Goal: Complete application form: Complete application form

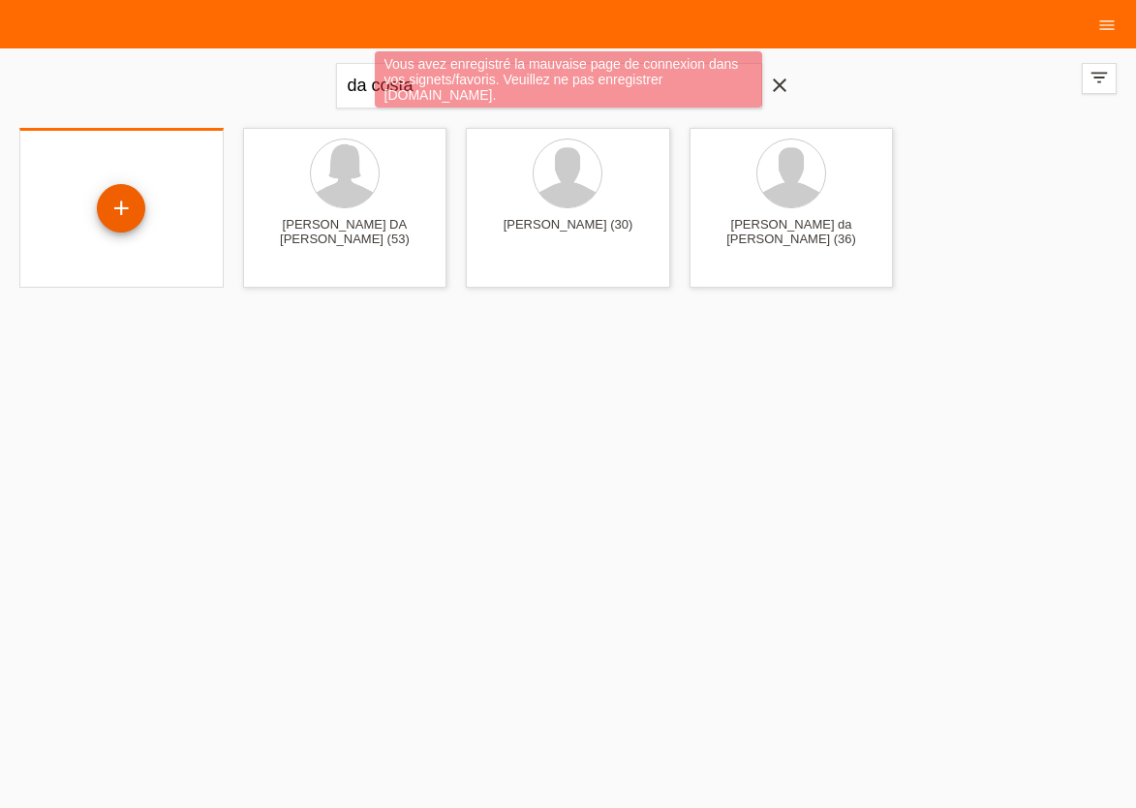
click at [131, 208] on div "+" at bounding box center [121, 208] width 47 height 33
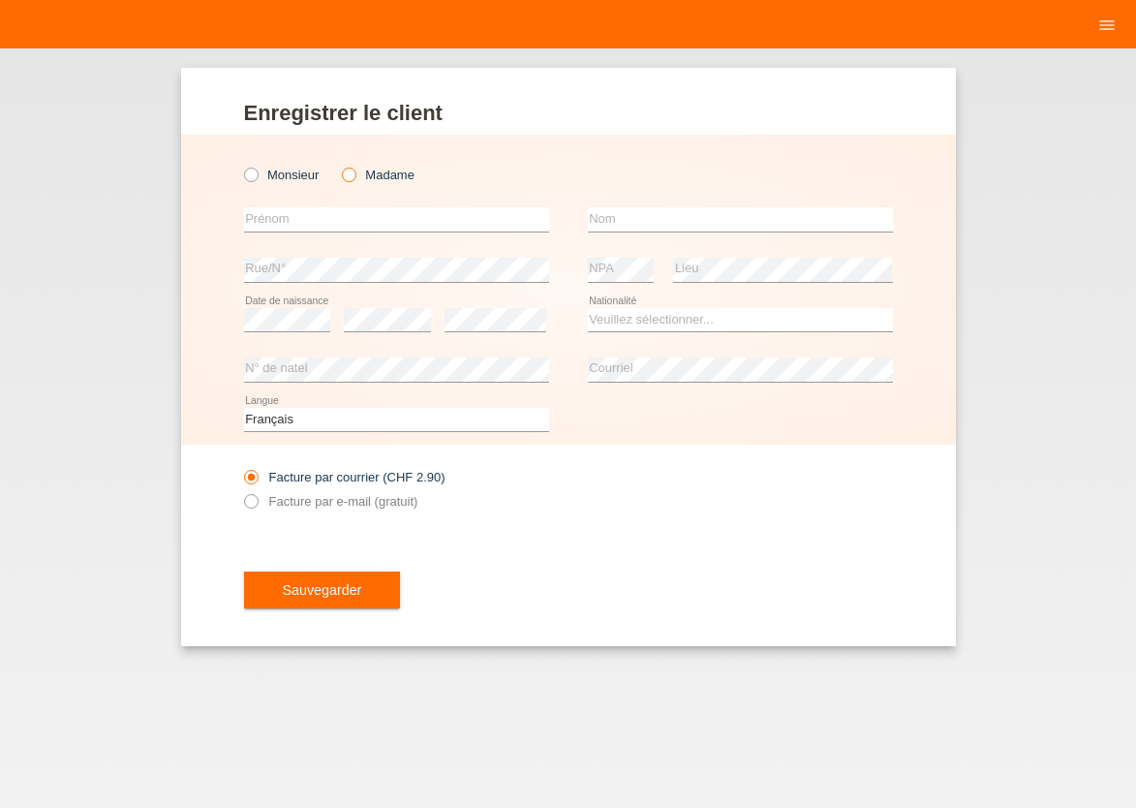
click at [339, 165] on icon at bounding box center [339, 165] width 0 height 0
click at [347, 175] on input "Madame" at bounding box center [348, 174] width 13 height 13
radio input "true"
click at [340, 211] on input "text" at bounding box center [396, 219] width 305 height 24
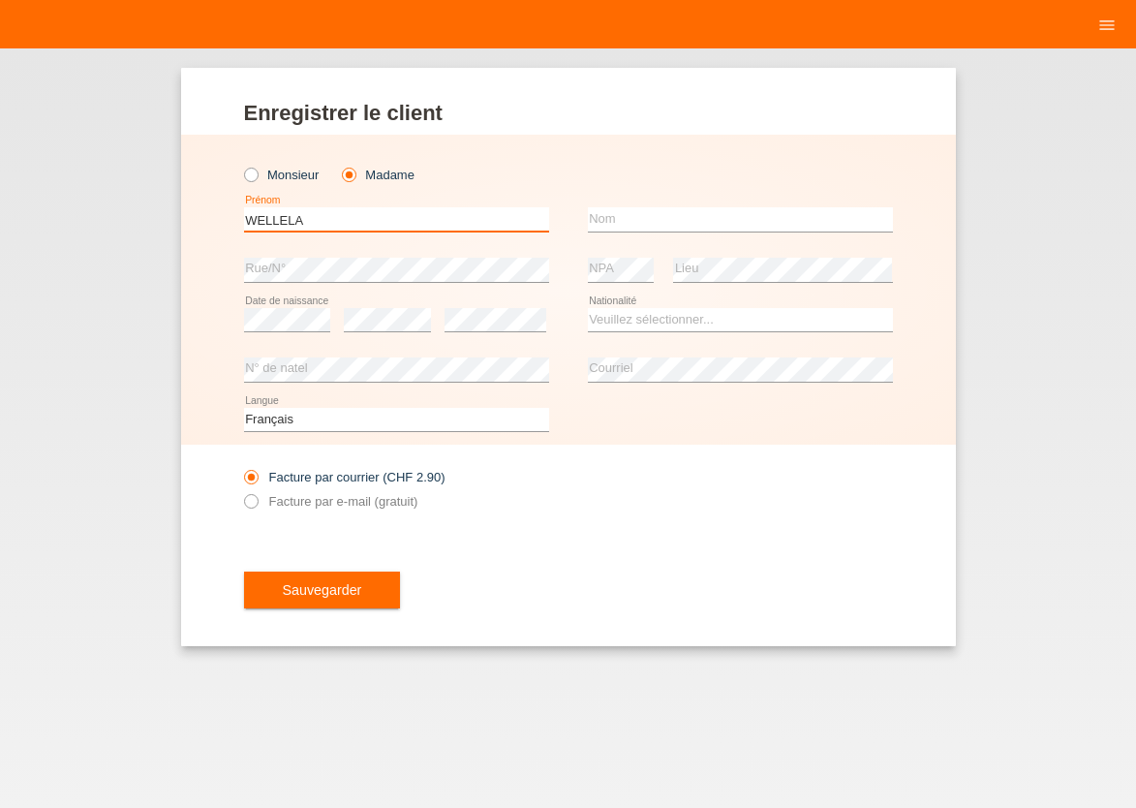
type input "WELLELA"
type input "[PERSON_NAME]"
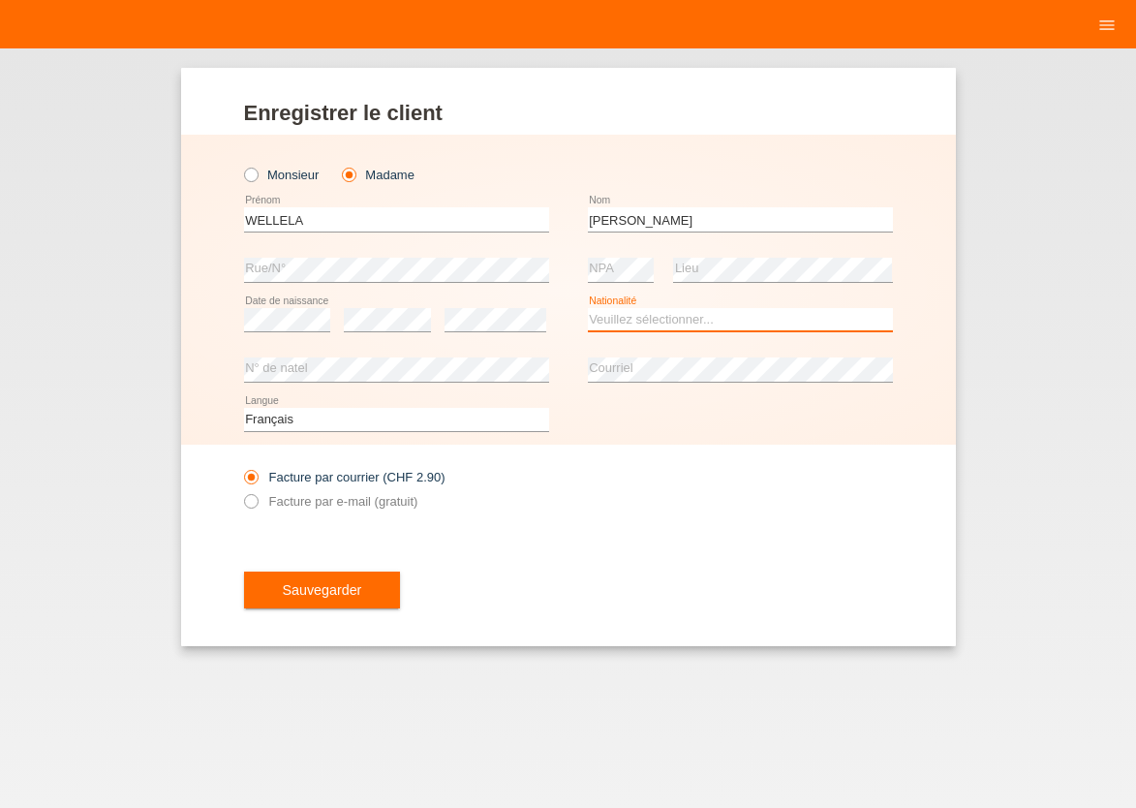
click at [588, 308] on select "Veuillez sélectionner... Suisse Allemagne Autriche Liechtenstein ------------ A…" at bounding box center [740, 319] width 305 height 23
select select "CH"
click at [0, 0] on option "[GEOGRAPHIC_DATA]" at bounding box center [0, 0] width 0 height 0
click at [240, 491] on icon at bounding box center [240, 491] width 0 height 0
click at [247, 507] on input "Facture par e-mail (gratuit)" at bounding box center [250, 506] width 13 height 24
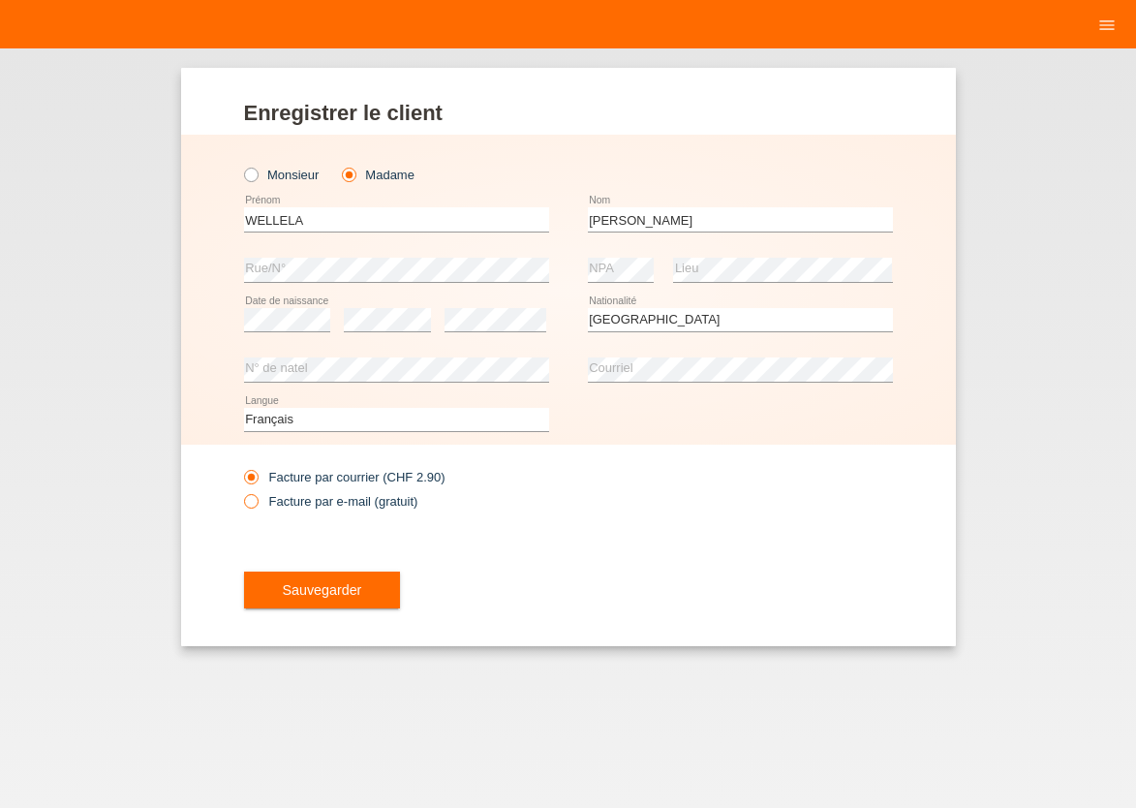
radio input "true"
click at [289, 587] on span "Sauvegarder" at bounding box center [322, 590] width 79 height 16
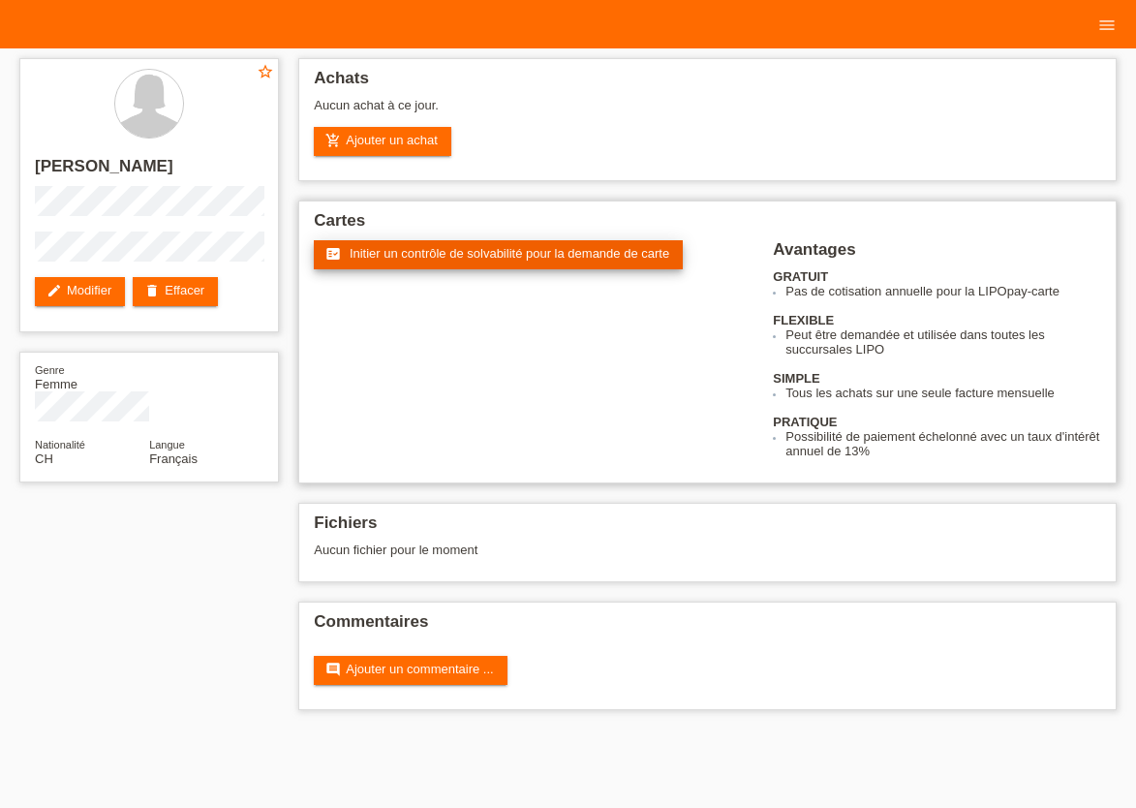
click at [426, 255] on span "Initier un contrôle de solvabilité pour la demande de carte" at bounding box center [510, 253] width 320 height 15
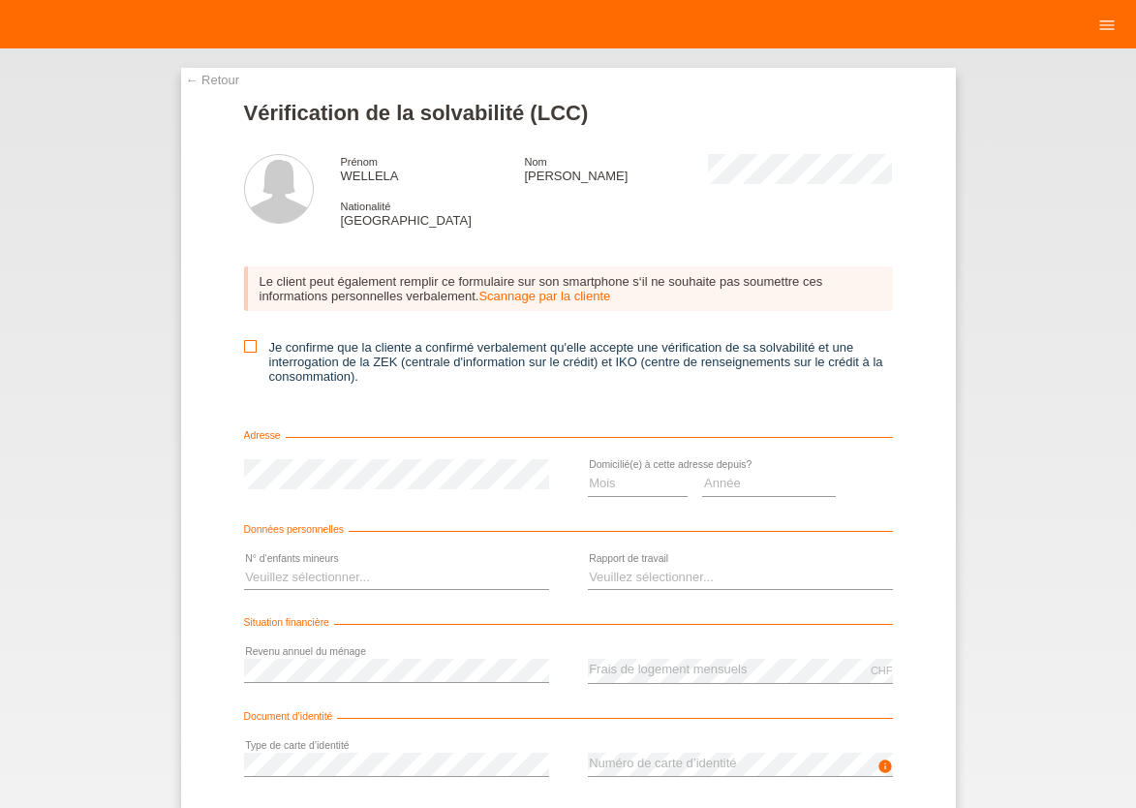
click at [245, 351] on icon at bounding box center [250, 346] width 13 height 13
click at [245, 351] on input "Je confirme que la cliente a confirmé verbalement qu'elle accepte une vérificat…" at bounding box center [250, 346] width 13 height 13
checkbox input "true"
click at [588, 472] on select "Mois 01 02 03 04 05 06 07 08 09 10" at bounding box center [638, 483] width 101 height 23
select select "03"
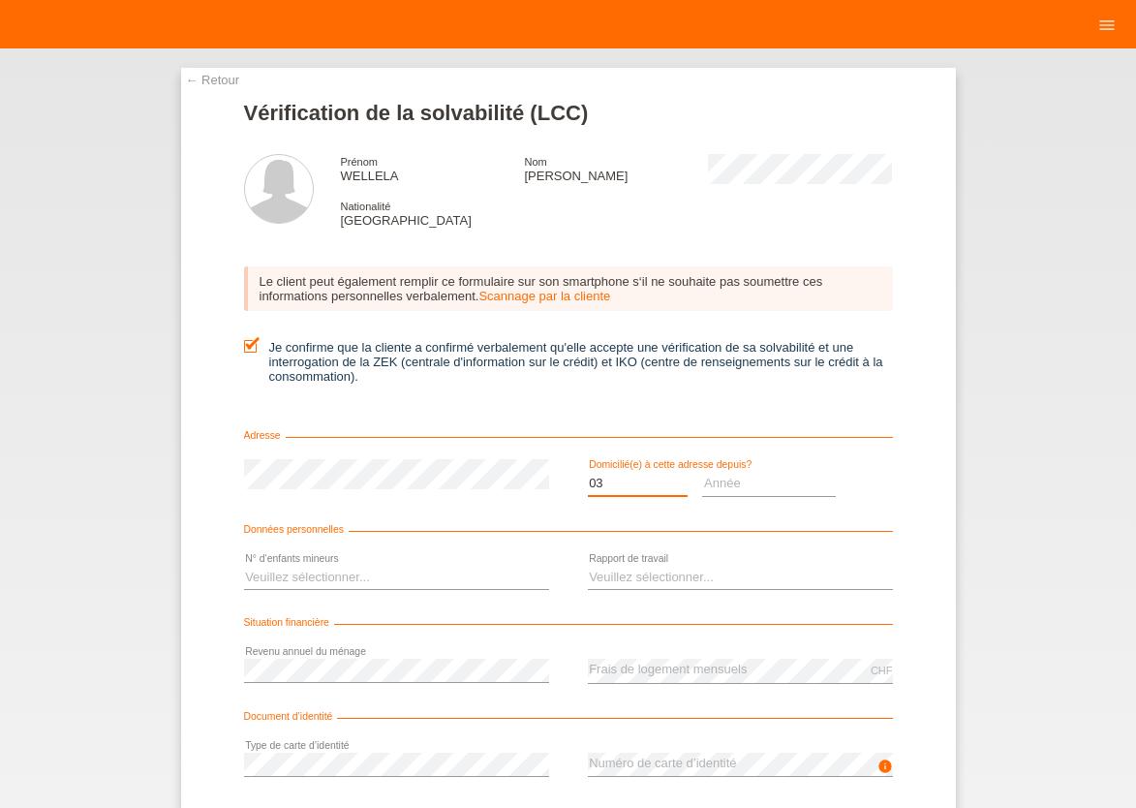
click at [0, 0] on option "03" at bounding box center [0, 0] width 0 height 0
click at [702, 472] on select "Année 2025 2024 2023 2022 2021 2020 2019 2018 2017 2016 2015 2014 2013 2012 201…" at bounding box center [769, 483] width 134 height 23
select select "2024"
click at [0, 0] on option "2024" at bounding box center [0, 0] width 0 height 0
click at [244, 566] on select "Veuillez sélectionner... 0 1 2 3 4 5 6 7 8 9" at bounding box center [396, 577] width 305 height 23
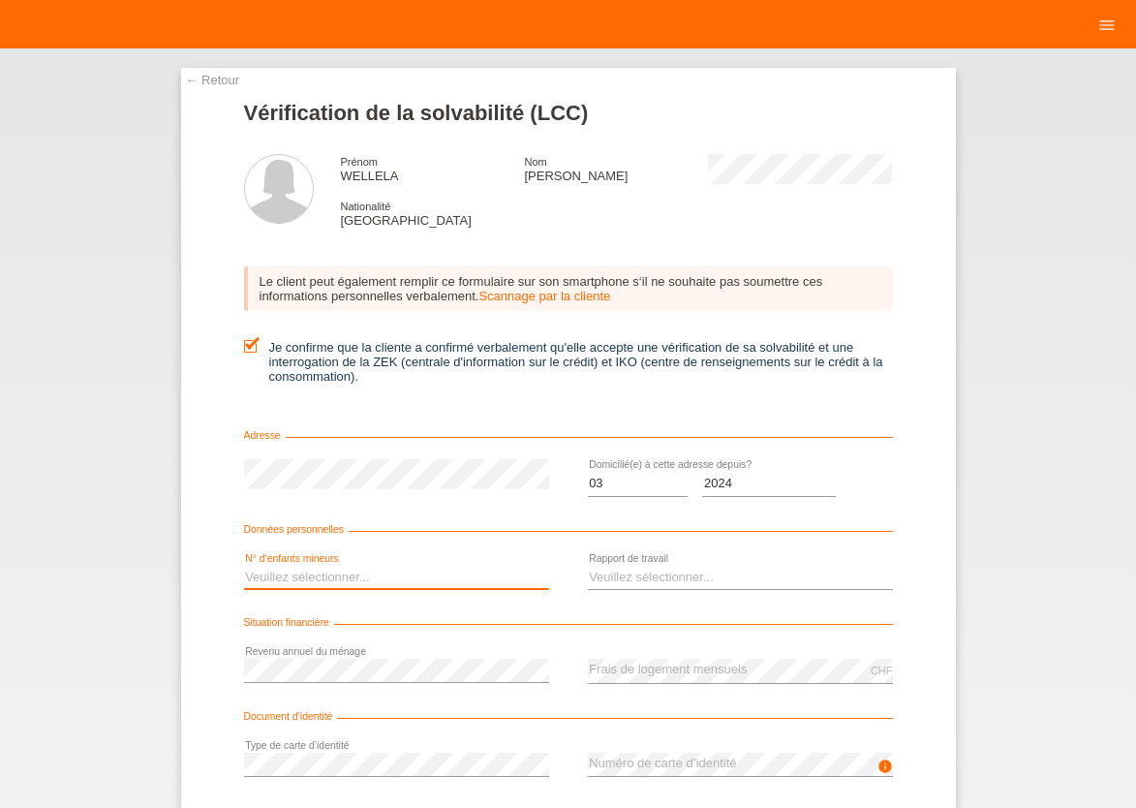
select select "1"
click at [0, 0] on option "1" at bounding box center [0, 0] width 0 height 0
click at [588, 566] on select "Veuillez sélectionner... A durée indéterminée A durée déterminée Apprenti/étudi…" at bounding box center [740, 577] width 305 height 23
select select "UNLIMITED"
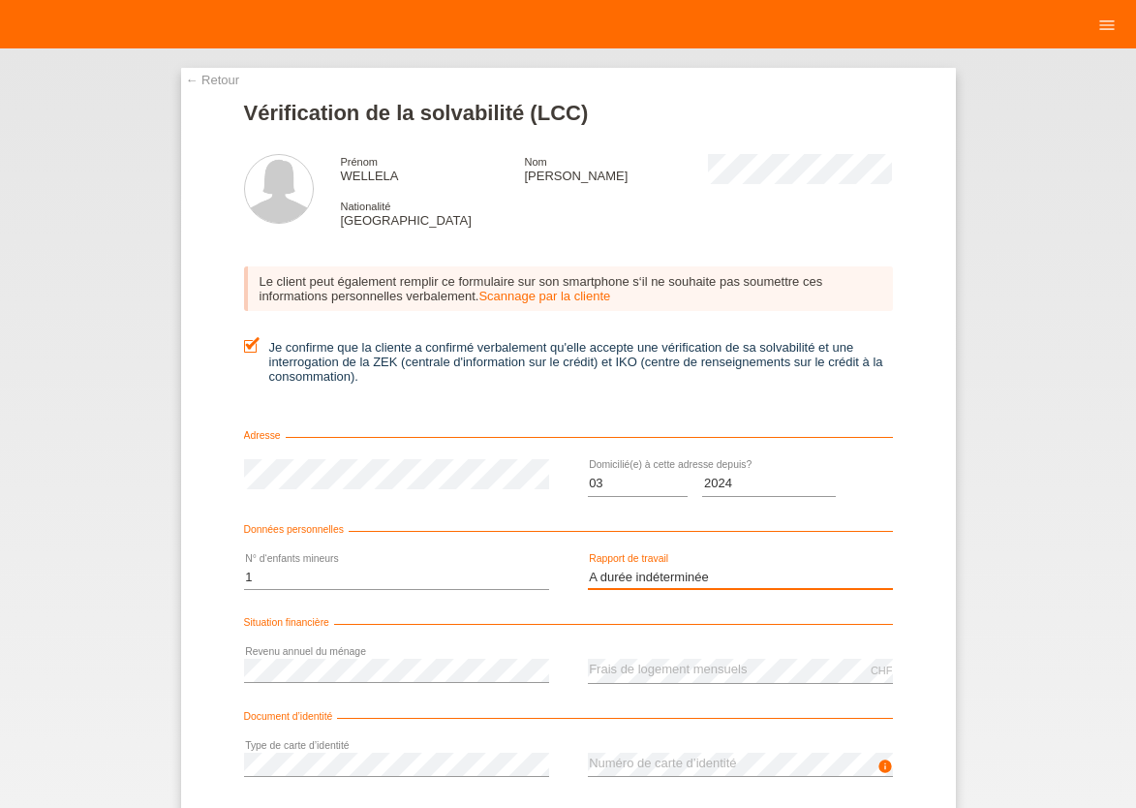
click at [0, 0] on option "A durée indéterminée" at bounding box center [0, 0] width 0 height 0
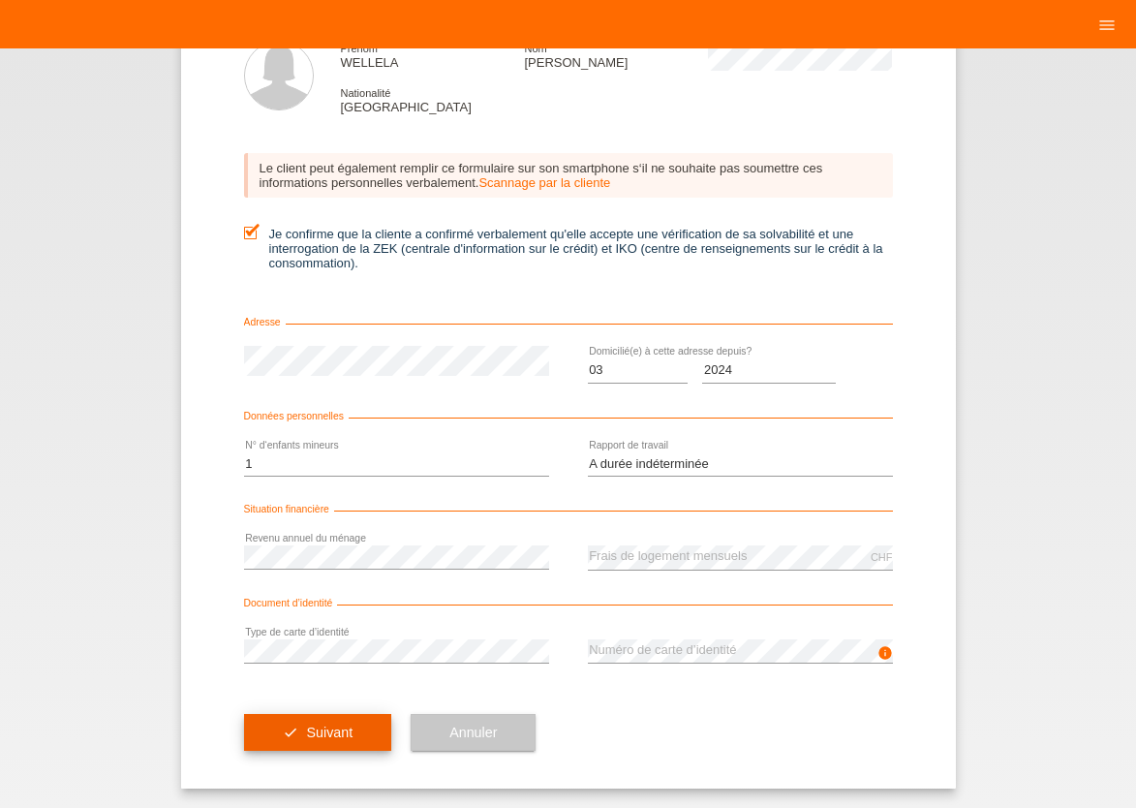
click at [308, 732] on span "Suivant" at bounding box center [329, 733] width 47 height 16
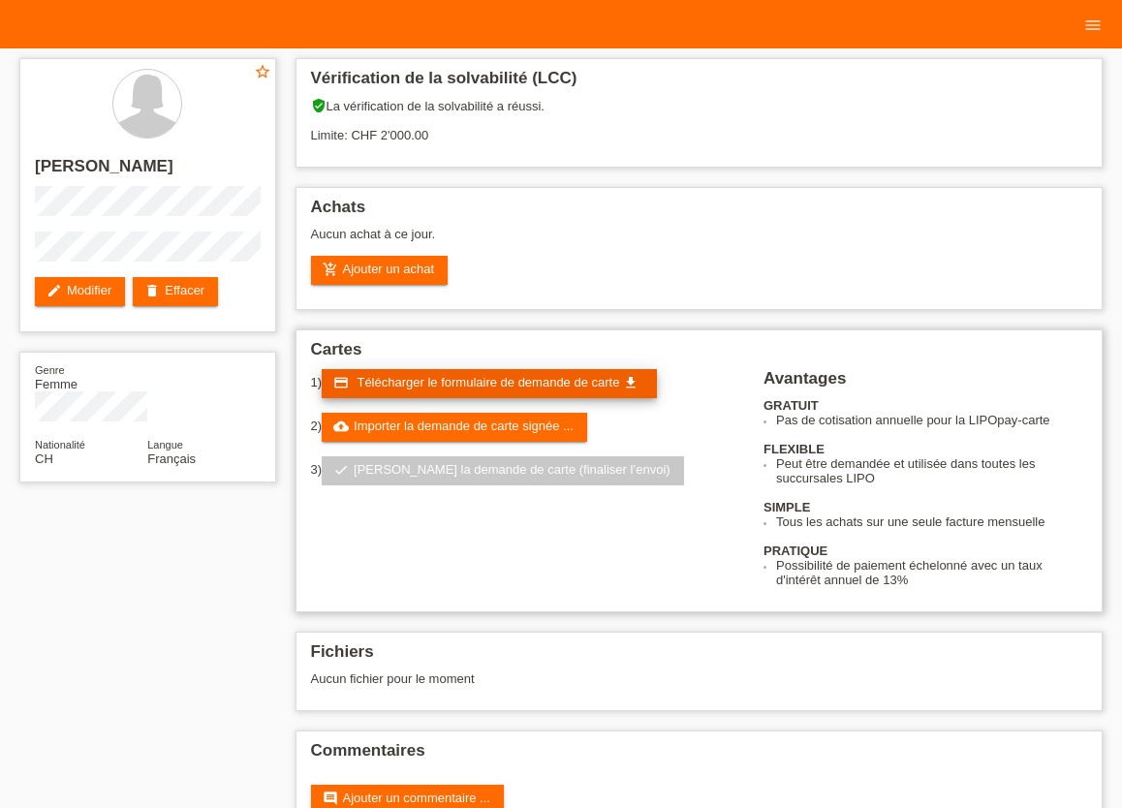
click at [446, 383] on span "Télécharger le formulaire de demande de carte" at bounding box center [488, 382] width 263 height 15
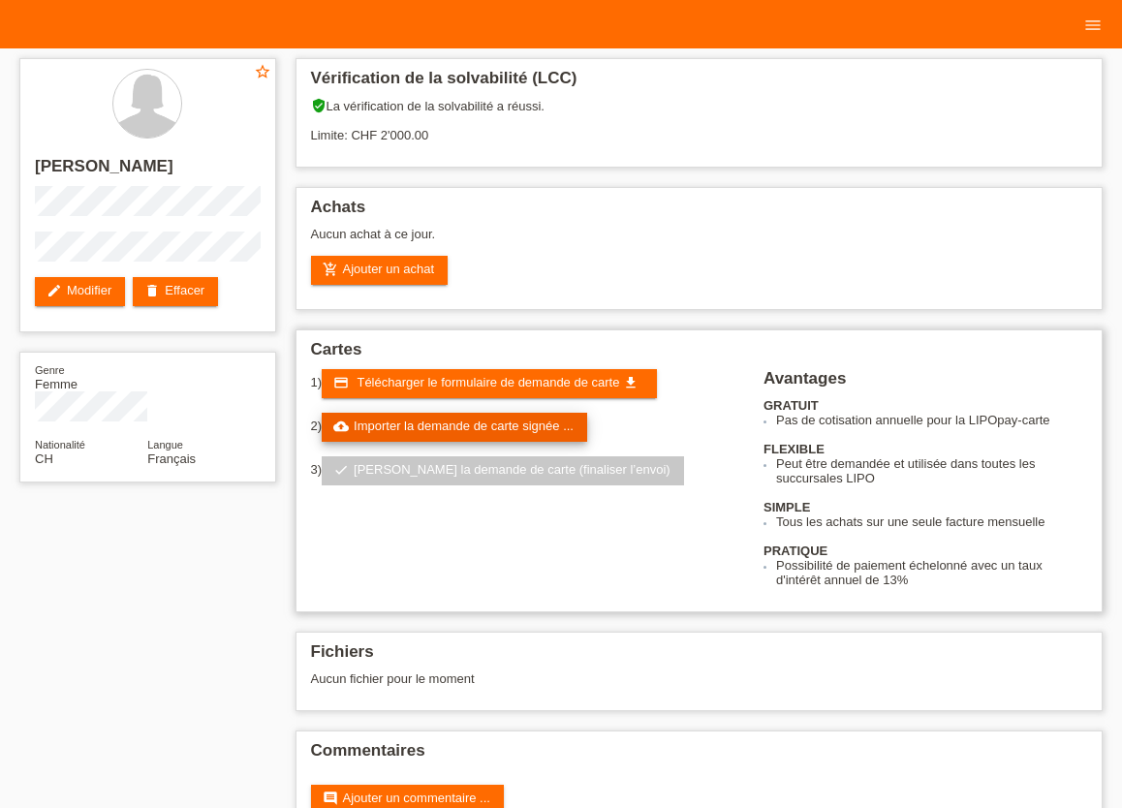
click at [471, 436] on link "cloud_upload Importer la demande de carte signée ..." at bounding box center [454, 427] width 265 height 29
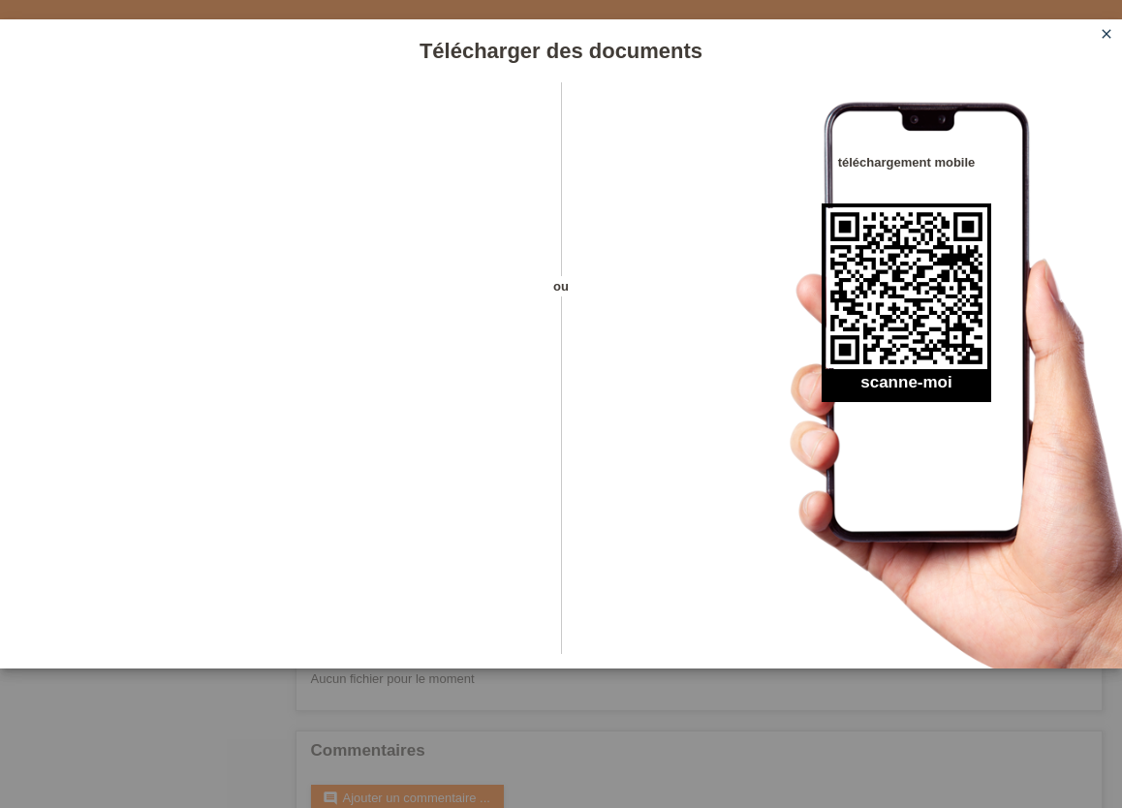
click at [1104, 30] on icon "close" at bounding box center [1107, 34] width 16 height 16
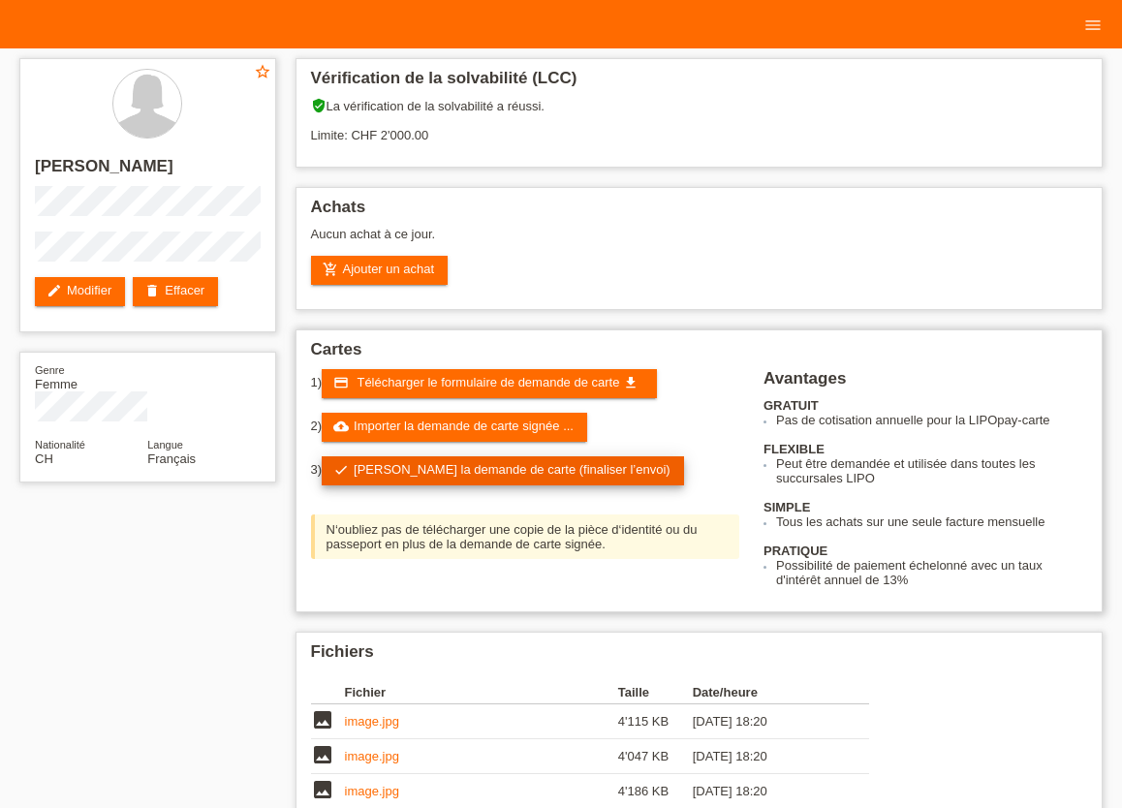
click at [499, 475] on link "check Soumettre la demande de carte (finaliser l’envoi)" at bounding box center [503, 470] width 362 height 29
